Goal: Transaction & Acquisition: Purchase product/service

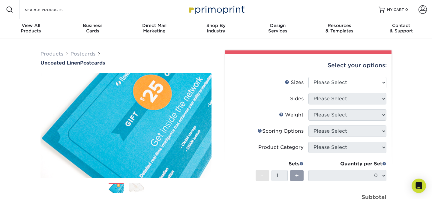
click at [138, 194] on ol at bounding box center [126, 190] width 171 height 14
click at [139, 190] on img at bounding box center [136, 187] width 15 height 9
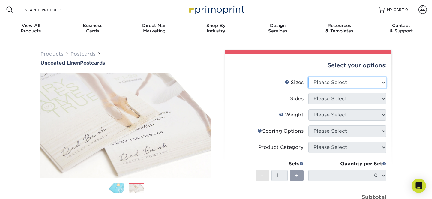
click at [332, 87] on select "Please Select 1.5" x 7" 2" x 6" 2" x 8" 2.12" x 5.5" 2.75" x 4.25" 2.75" x 8.5"…" at bounding box center [348, 82] width 78 height 11
click at [309, 77] on select "Please Select 1.5" x 7" 2" x 6" 2" x 8" 2.12" x 5.5" 2.75" x 4.25" 2.75" x 8.5"…" at bounding box center [348, 82] width 78 height 11
click at [356, 82] on select "Please Select 1.5" x 7" 2" x 6" 2" x 8" 2.12" x 5.5" 2.75" x 4.25" 2.75" x 8.5"…" at bounding box center [348, 82] width 78 height 11
select select "3.50x5.50"
click at [309, 77] on select "Please Select 1.5" x 7" 2" x 6" 2" x 8" 2.12" x 5.5" 2.75" x 4.25" 2.75" x 8.5"…" at bounding box center [348, 82] width 78 height 11
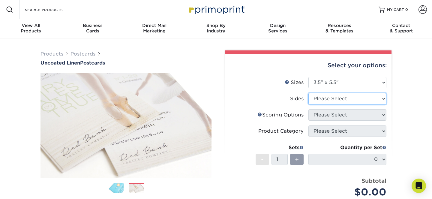
click at [353, 99] on select "Please Select Print Both Sides Print Front Only" at bounding box center [348, 98] width 78 height 11
select select "13abbda7-1d64-4f25-8bb2-c179b224825d"
click at [309, 93] on select "Please Select Print Both Sides Print Front Only" at bounding box center [348, 98] width 78 height 11
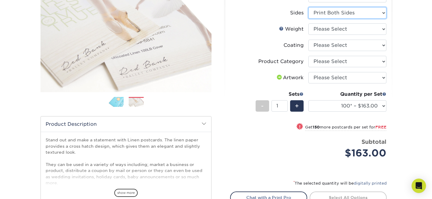
scroll to position [54, 0]
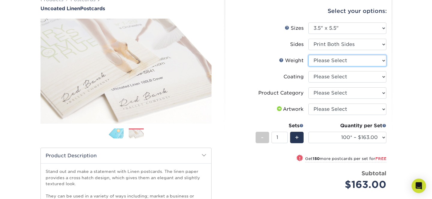
click at [343, 63] on select "Please Select 100LB" at bounding box center [348, 60] width 78 height 11
select select "100LB"
click at [309, 55] on select "Please Select 100LB" at bounding box center [348, 60] width 78 height 11
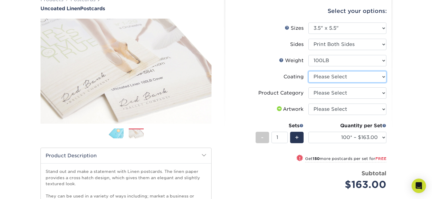
click at [343, 78] on select at bounding box center [348, 76] width 78 height 11
select select "3e7618de-abca-4bda-9f97-8b9129e913d8"
click at [309, 71] on select at bounding box center [348, 76] width 78 height 11
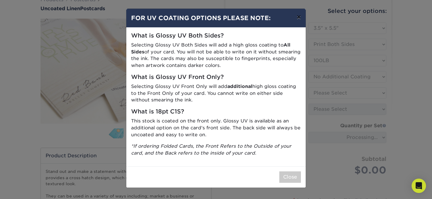
click at [300, 20] on button "×" at bounding box center [299, 17] width 14 height 17
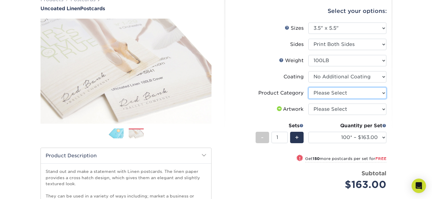
click at [331, 95] on select "Please Select Postcards" at bounding box center [348, 92] width 78 height 11
select select "9b7272e0-d6c8-4c3c-8e97-d3a1bcdab858"
click at [309, 87] on select "Please Select Postcards" at bounding box center [348, 92] width 78 height 11
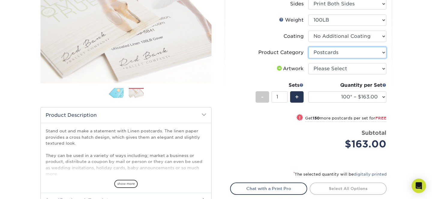
scroll to position [95, 0]
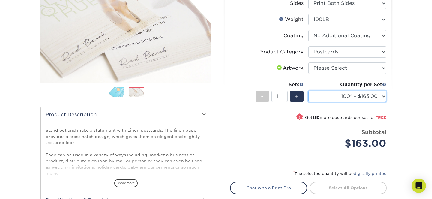
click at [345, 100] on select "100* – $163.00 250* – $163.00 500* – $166.00 1000 – $209.00 2500 – $341.00 5000…" at bounding box center [348, 96] width 78 height 11
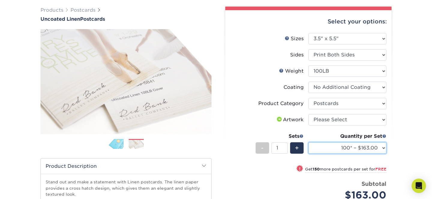
scroll to position [0, 0]
